Goal: Transaction & Acquisition: Purchase product/service

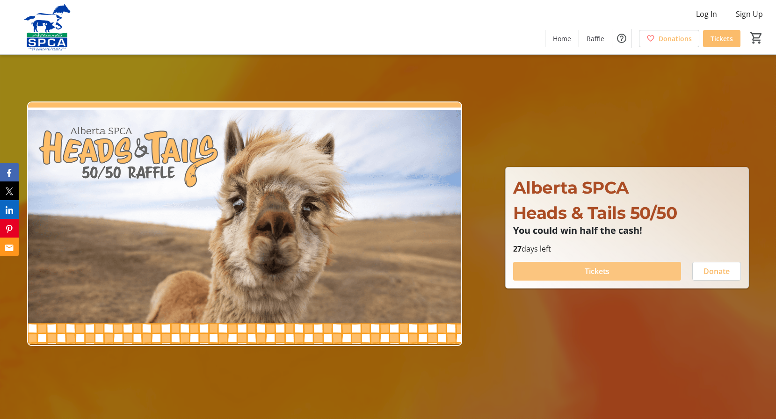
click at [597, 271] on span "Tickets" at bounding box center [597, 271] width 25 height 11
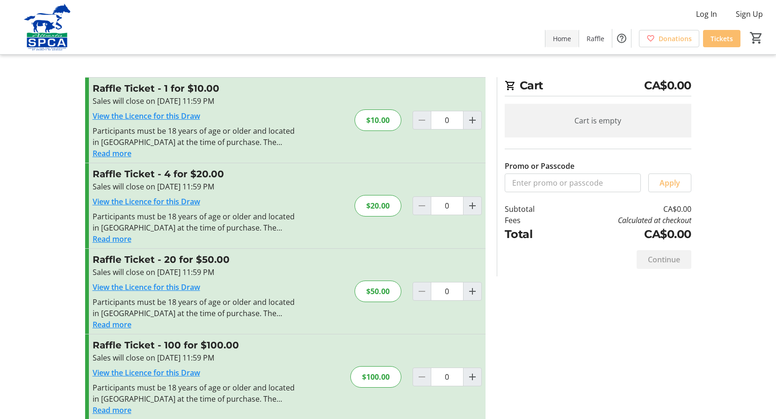
click at [564, 39] on span "Home" at bounding box center [562, 39] width 18 height 10
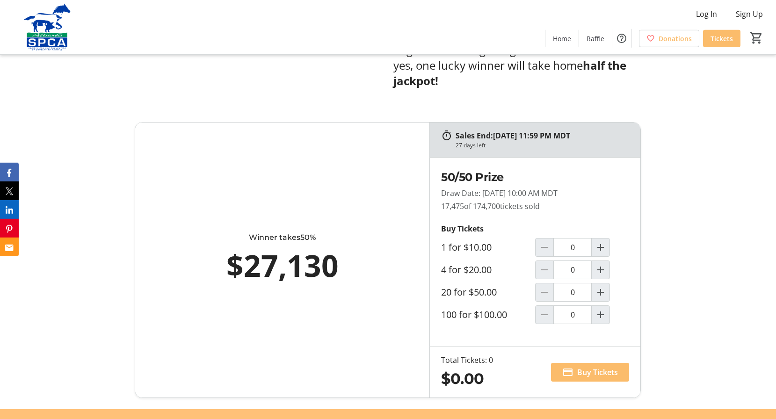
scroll to position [525, 0]
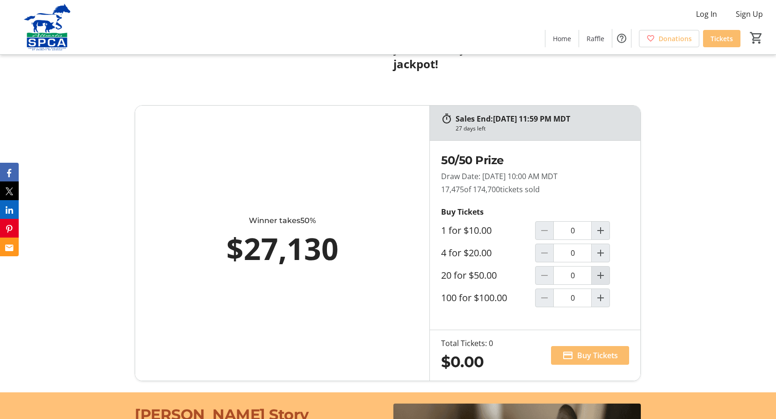
click at [599, 270] on mat-icon "Increment by one" at bounding box center [600, 275] width 11 height 11
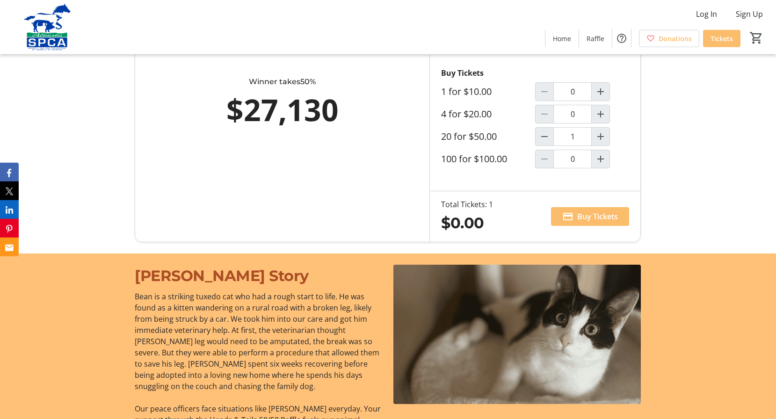
type input "1"
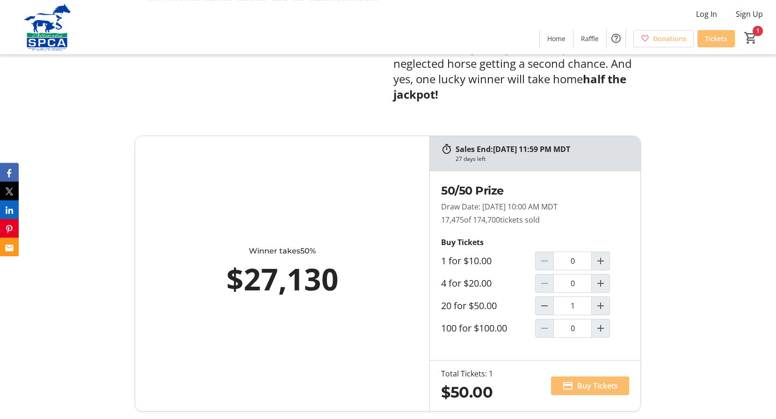
scroll to position [519, 0]
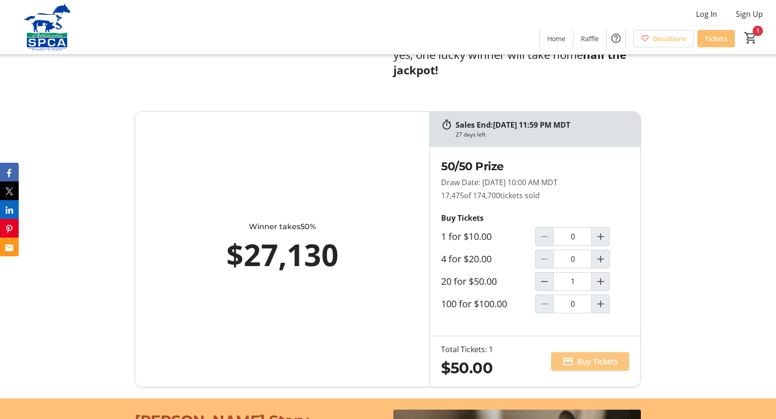
click at [597, 356] on span "Buy Tickets" at bounding box center [597, 361] width 41 height 11
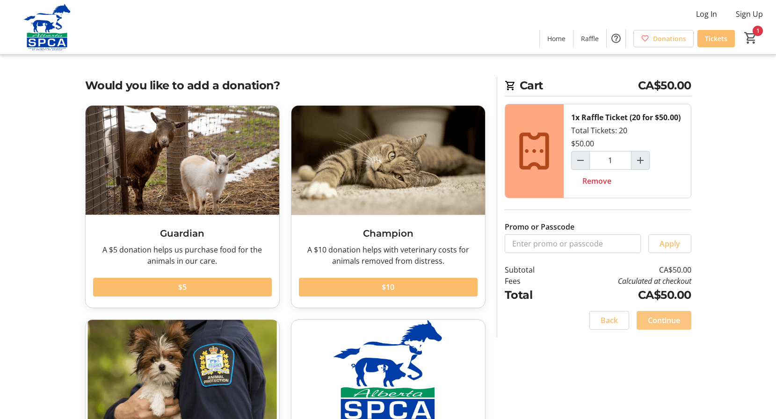
click at [668, 316] on span "Continue" at bounding box center [664, 320] width 32 height 11
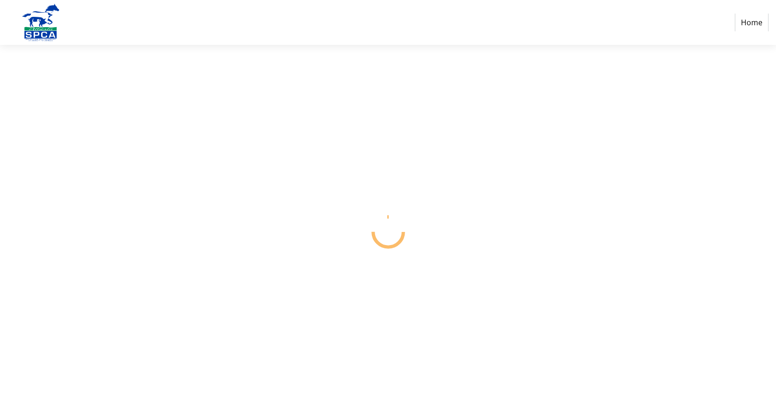
select select "CA"
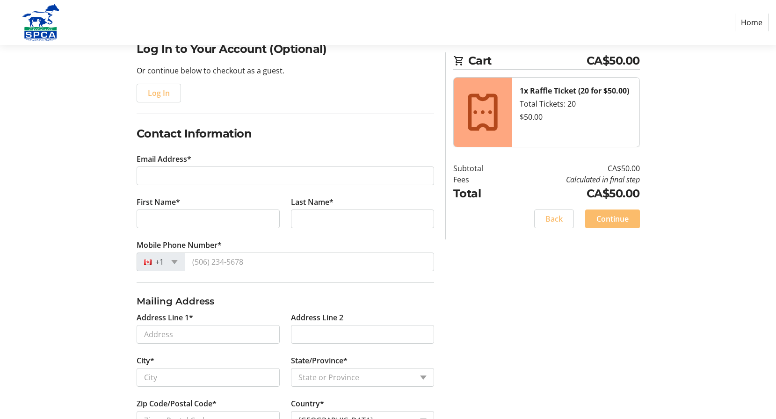
scroll to position [95, 0]
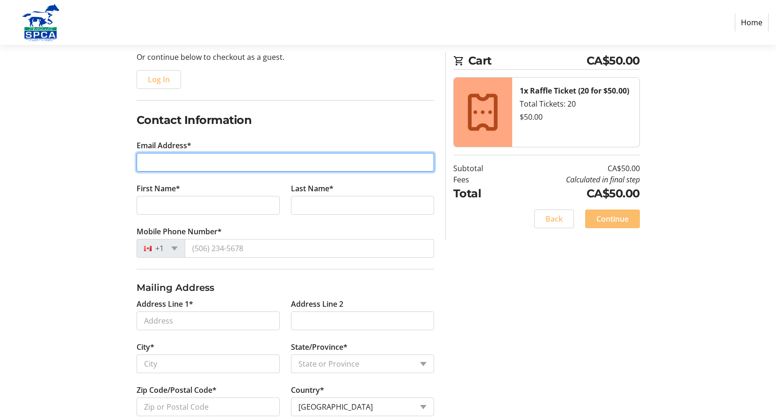
click at [160, 161] on input "Email Address*" at bounding box center [286, 162] width 298 height 19
type input "[EMAIL_ADDRESS][DOMAIN_NAME]"
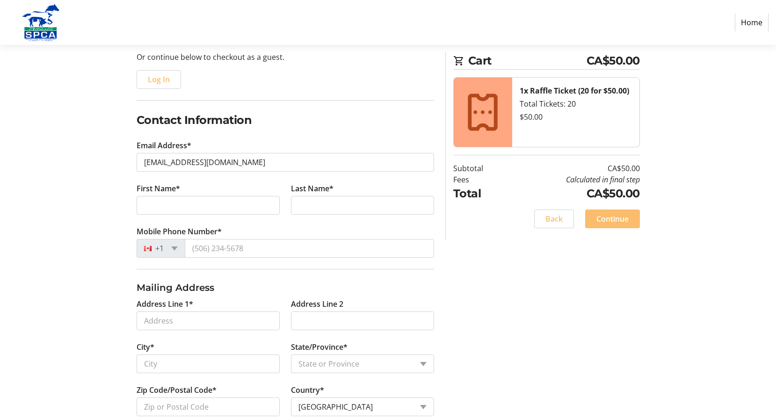
click at [153, 196] on tr-form-field "First Name*" at bounding box center [208, 204] width 154 height 43
click at [161, 208] on input "First Name*" at bounding box center [208, 205] width 143 height 19
type input "[PERSON_NAME]"
type input "tellett"
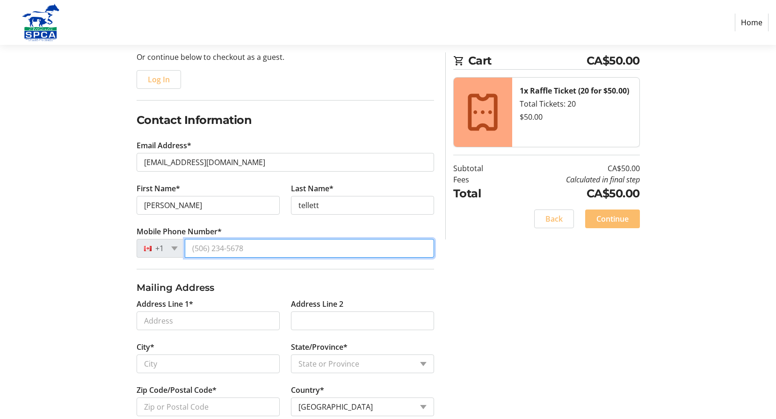
click at [208, 247] on input "Mobile Phone Number*" at bounding box center [309, 248] width 249 height 19
type input "[PHONE_NUMBER]"
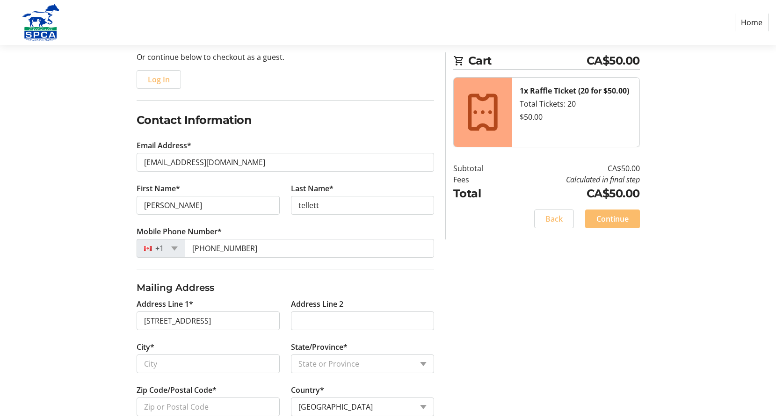
type input "[STREET_ADDRESS]"
type input "[GEOGRAPHIC_DATA]"
select select "AB"
type input "T2T 4C9"
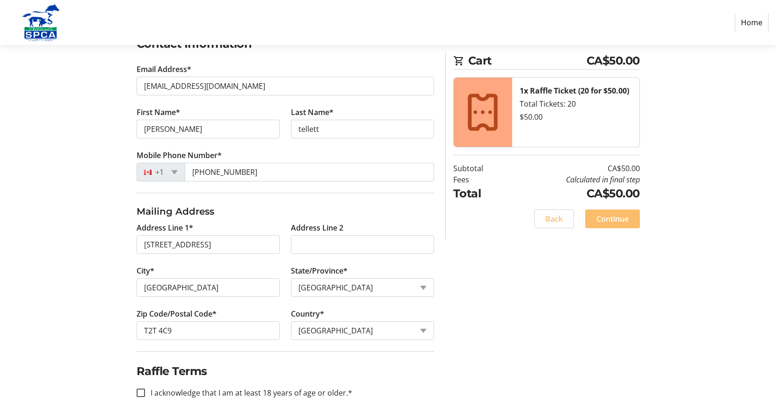
scroll to position [174, 0]
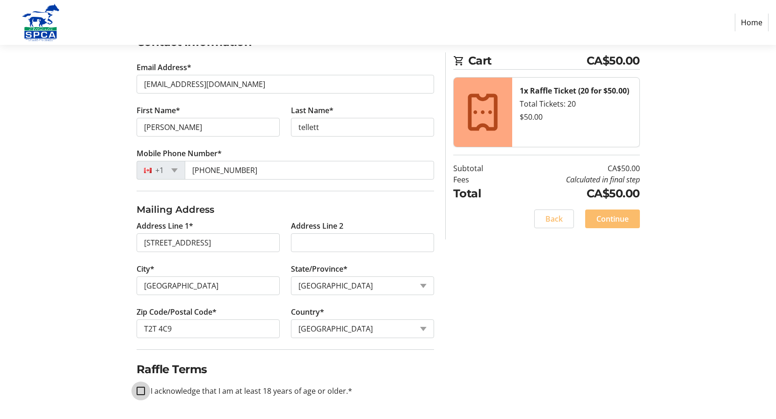
click at [141, 389] on input "I acknowledge that I am at least 18 years of age or older.*" at bounding box center [141, 391] width 8 height 8
checkbox input "true"
click at [615, 219] on span "Continue" at bounding box center [612, 218] width 32 height 11
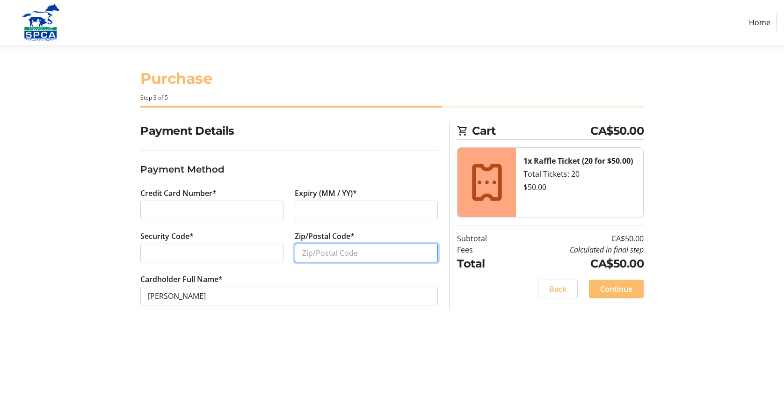
click at [318, 254] on input "Zip/Postal Code*" at bounding box center [366, 253] width 143 height 19
type input "t2t4c9"
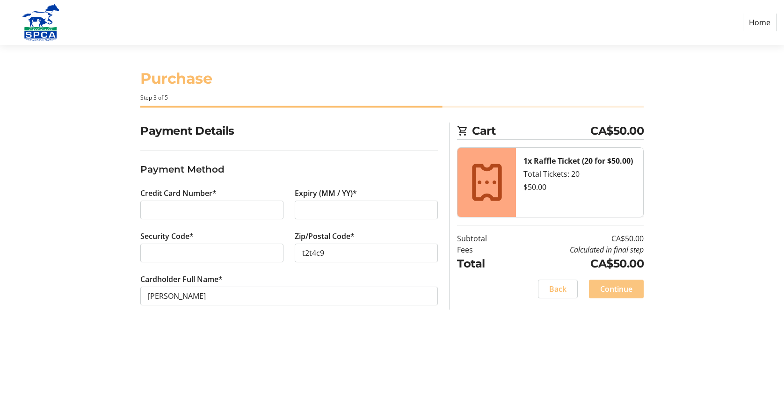
click at [625, 289] on span "Continue" at bounding box center [616, 288] width 32 height 11
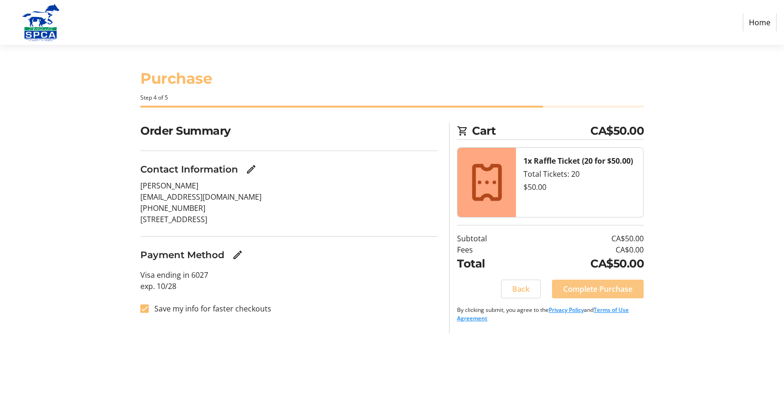
click at [609, 289] on span "Complete Purchase" at bounding box center [597, 288] width 69 height 11
